Goal: Information Seeking & Learning: Learn about a topic

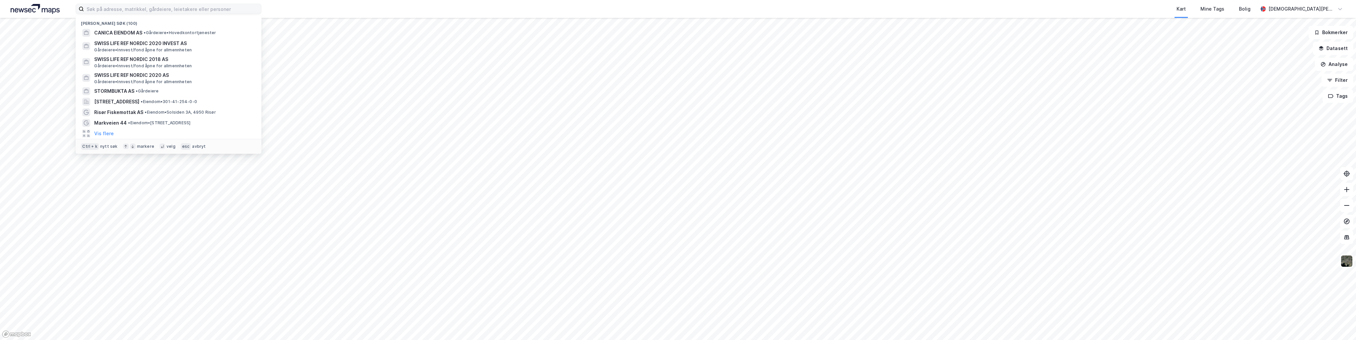
click at [174, 7] on input at bounding box center [172, 9] width 177 height 10
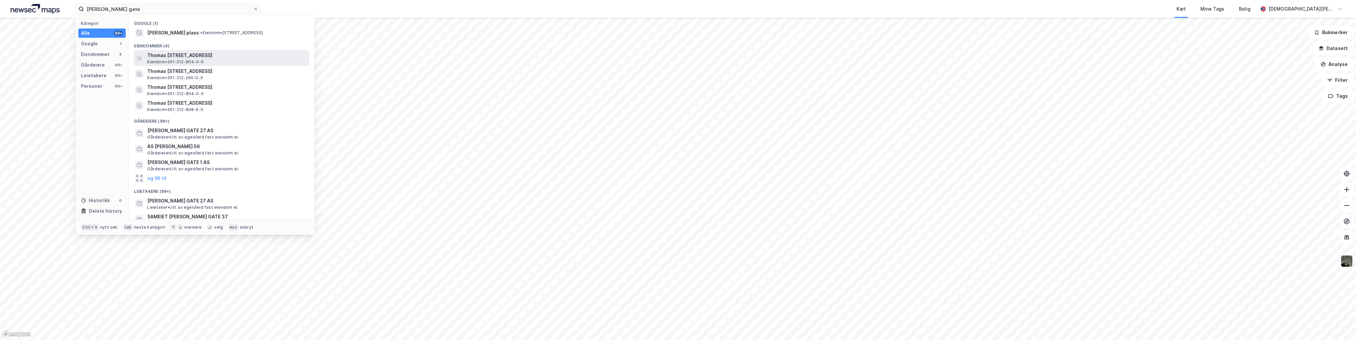
type input "[PERSON_NAME] gate"
click at [186, 56] on span "Thomas [STREET_ADDRESS]" at bounding box center [226, 55] width 159 height 8
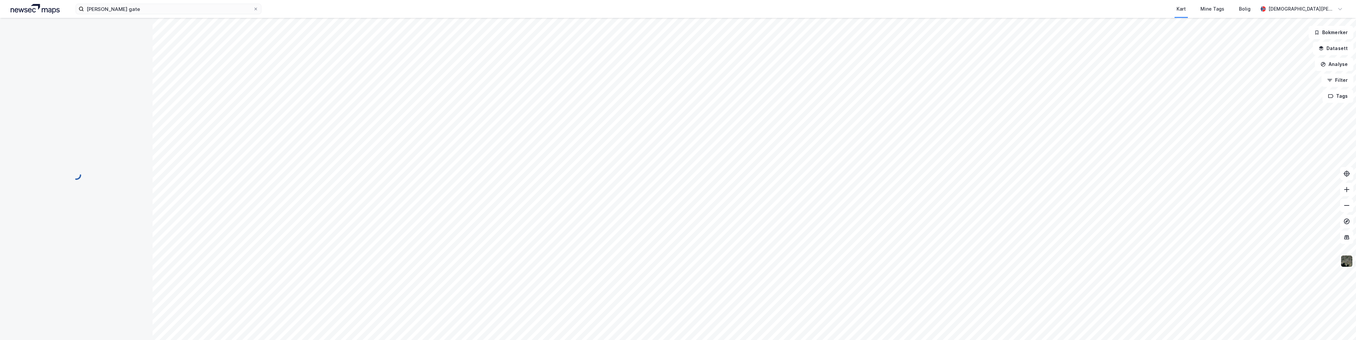
scroll to position [2, 0]
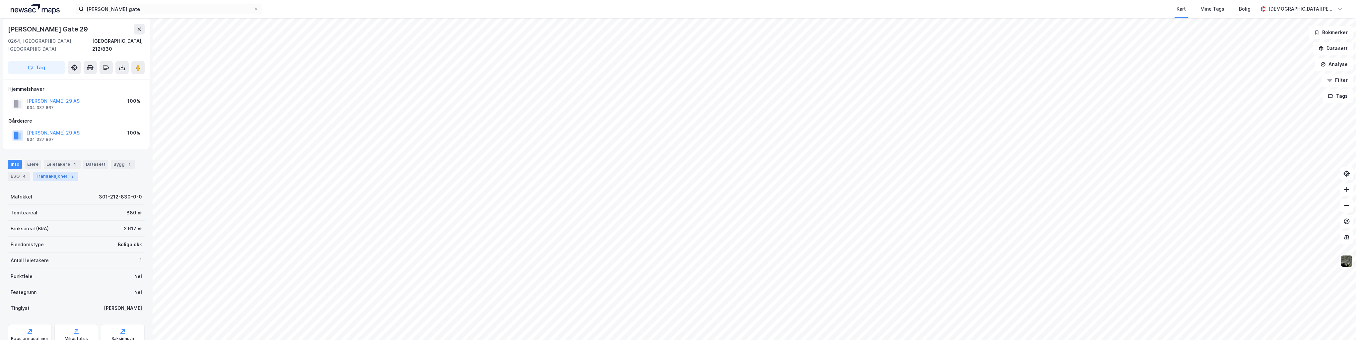
click at [69, 173] on div "2" at bounding box center [72, 176] width 7 height 7
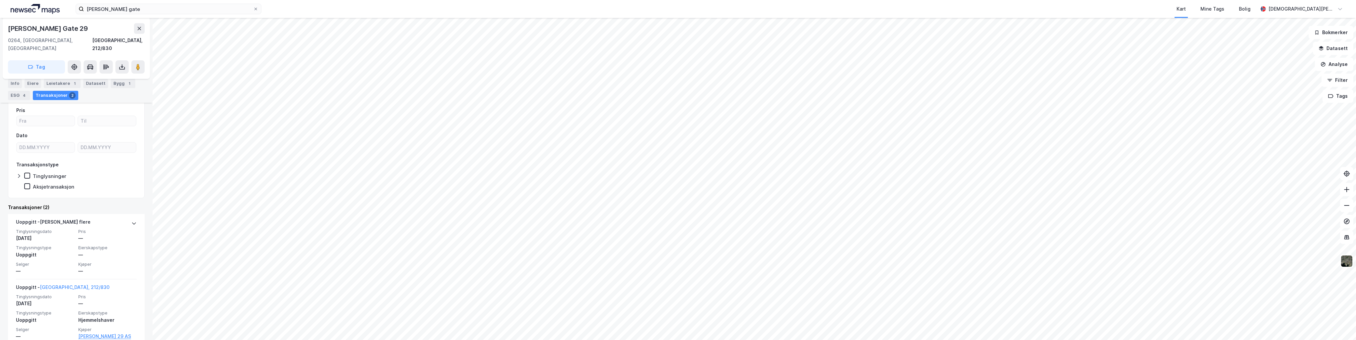
scroll to position [105, 0]
